Goal: Find specific page/section: Find specific page/section

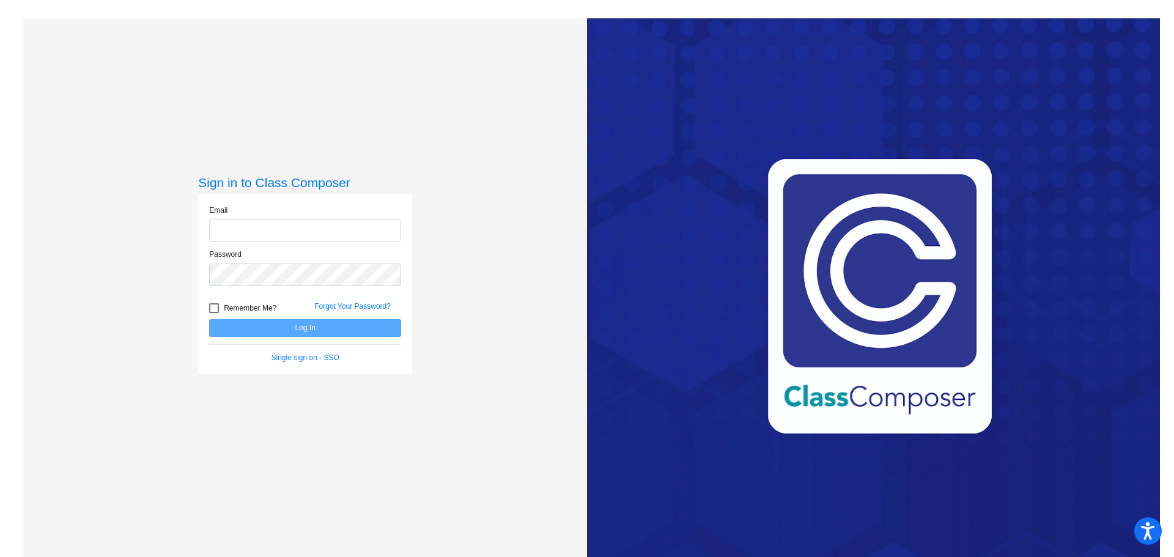
click at [276, 231] on input "email" at bounding box center [305, 230] width 192 height 23
type input "[EMAIL_ADDRESS][DOMAIN_NAME]"
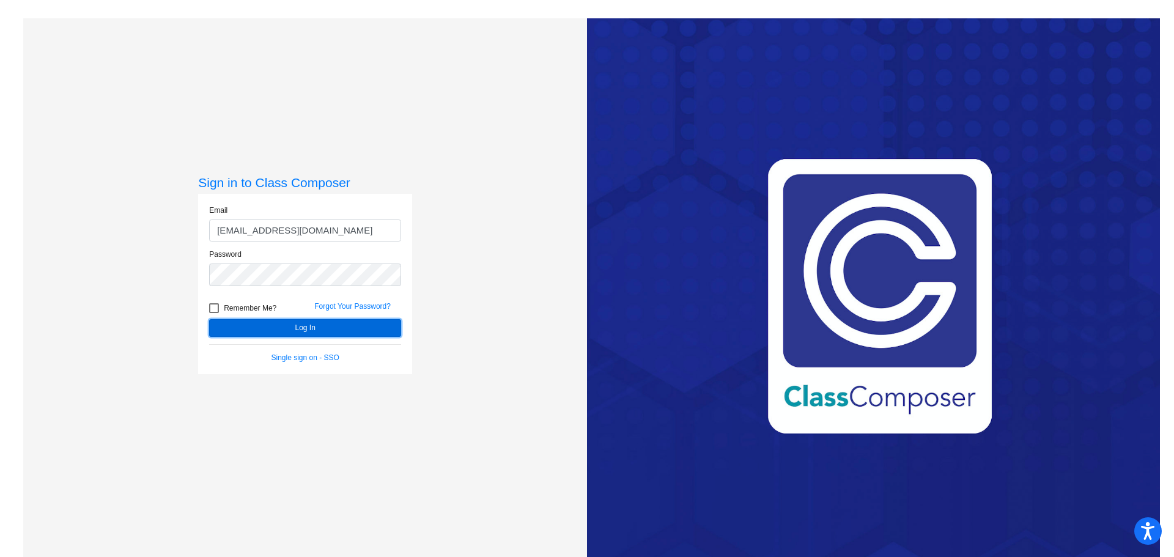
click at [309, 323] on button "Log In" at bounding box center [305, 328] width 192 height 18
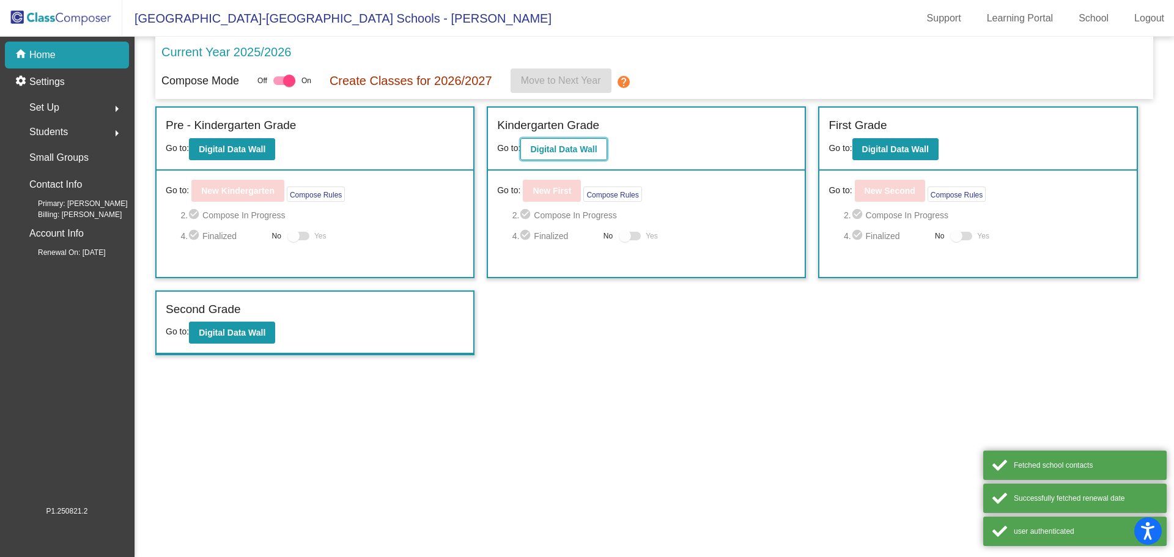
click at [577, 147] on b "Digital Data Wall" at bounding box center [563, 149] width 67 height 10
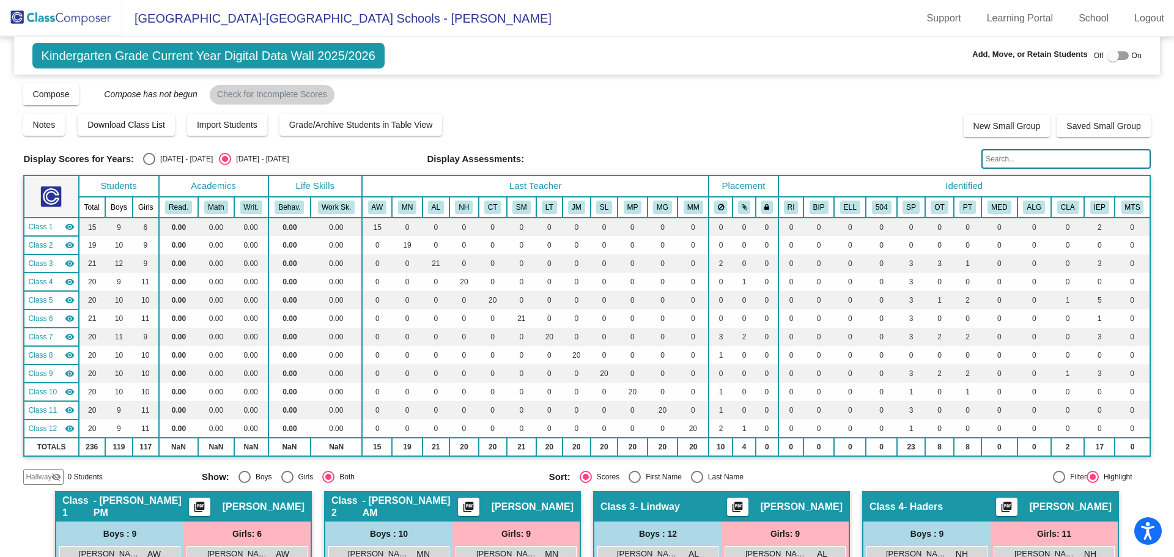
click at [1012, 160] on input "text" at bounding box center [1065, 159] width 169 height 20
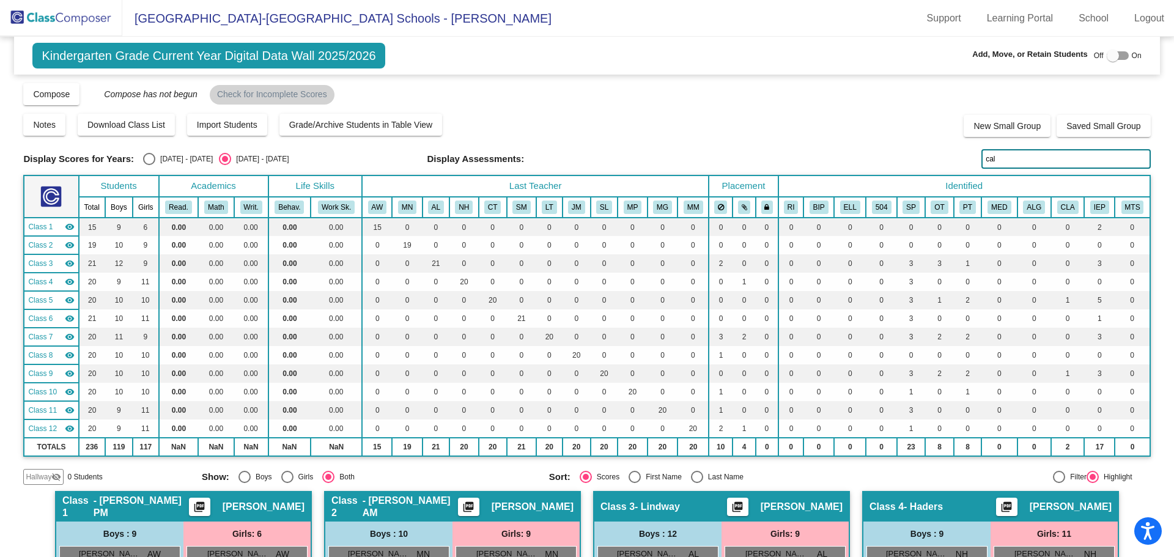
type input "cala"
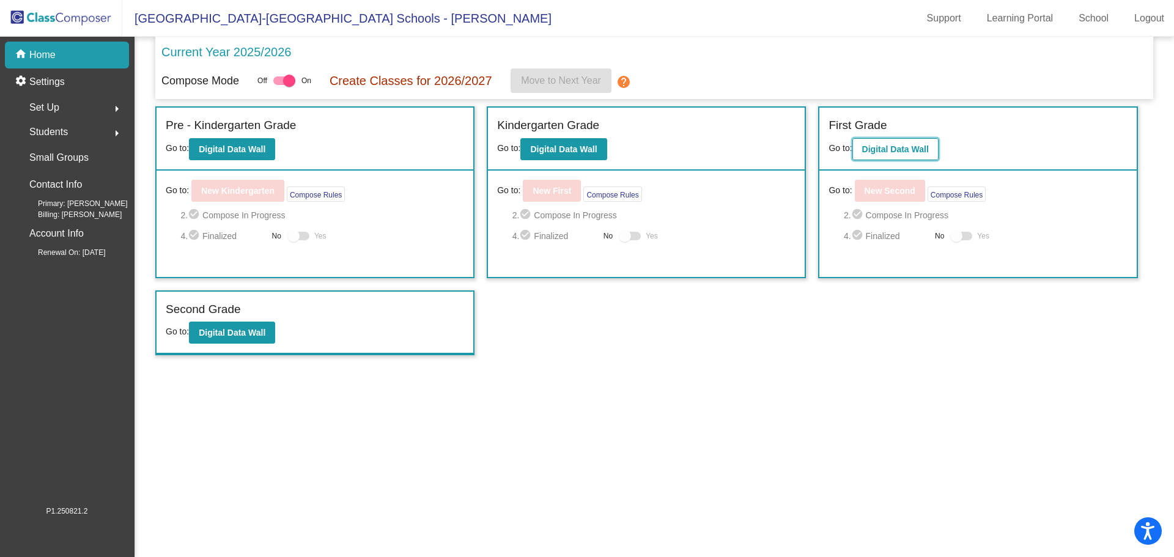
click at [896, 141] on button "Digital Data Wall" at bounding box center [895, 149] width 86 height 22
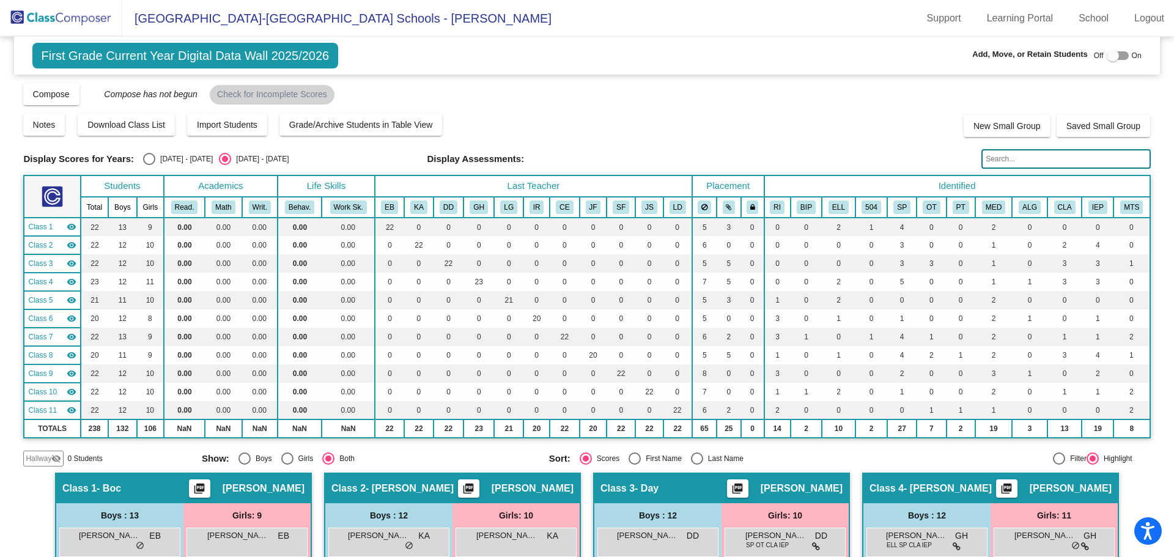
click at [1004, 155] on input "text" at bounding box center [1065, 159] width 169 height 20
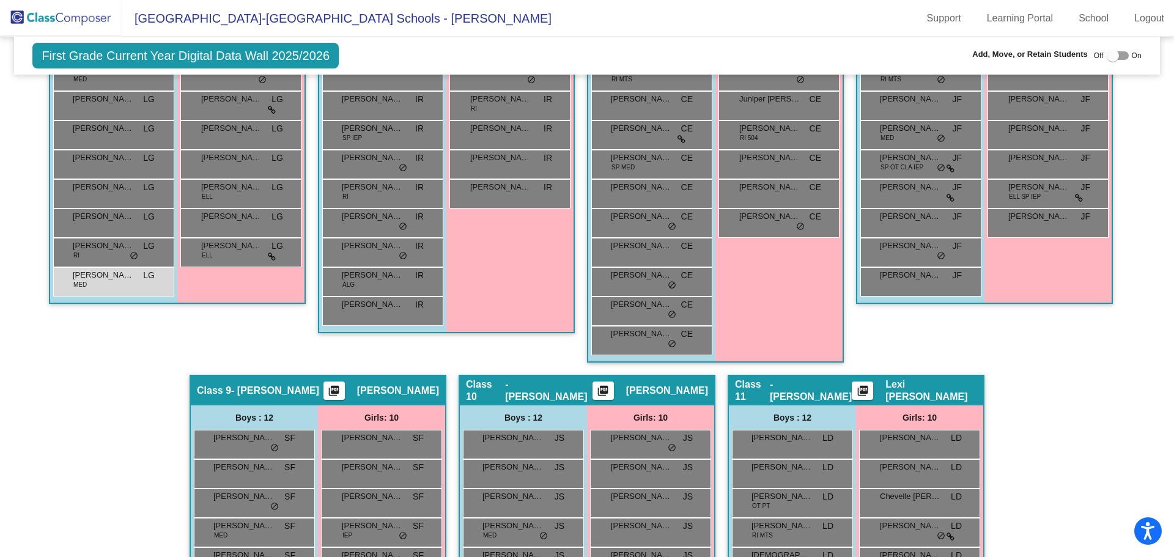
scroll to position [826, 0]
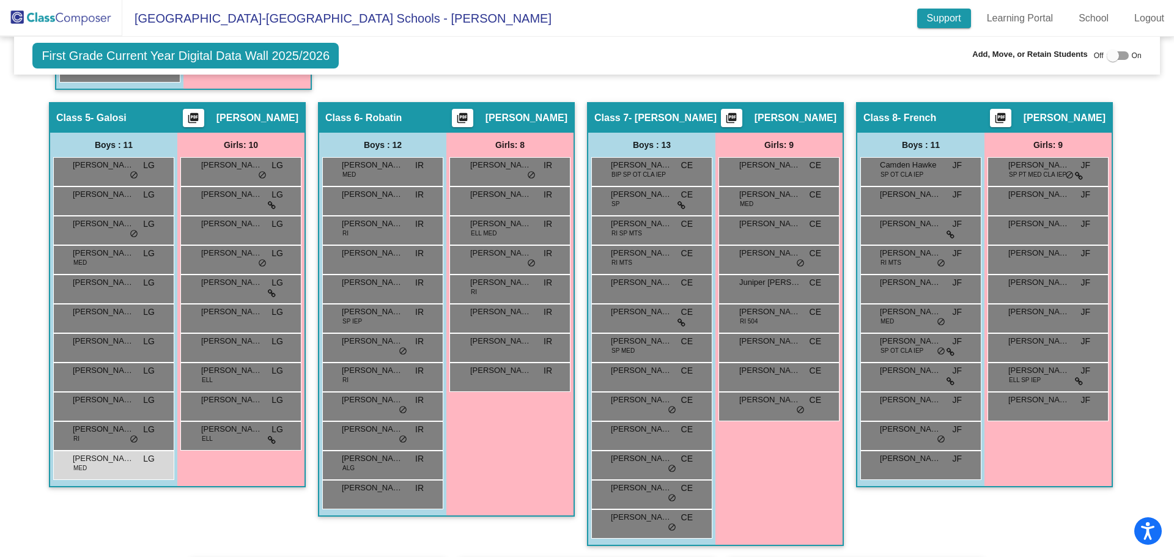
type input "cala"
